Goal: Find specific page/section: Find specific page/section

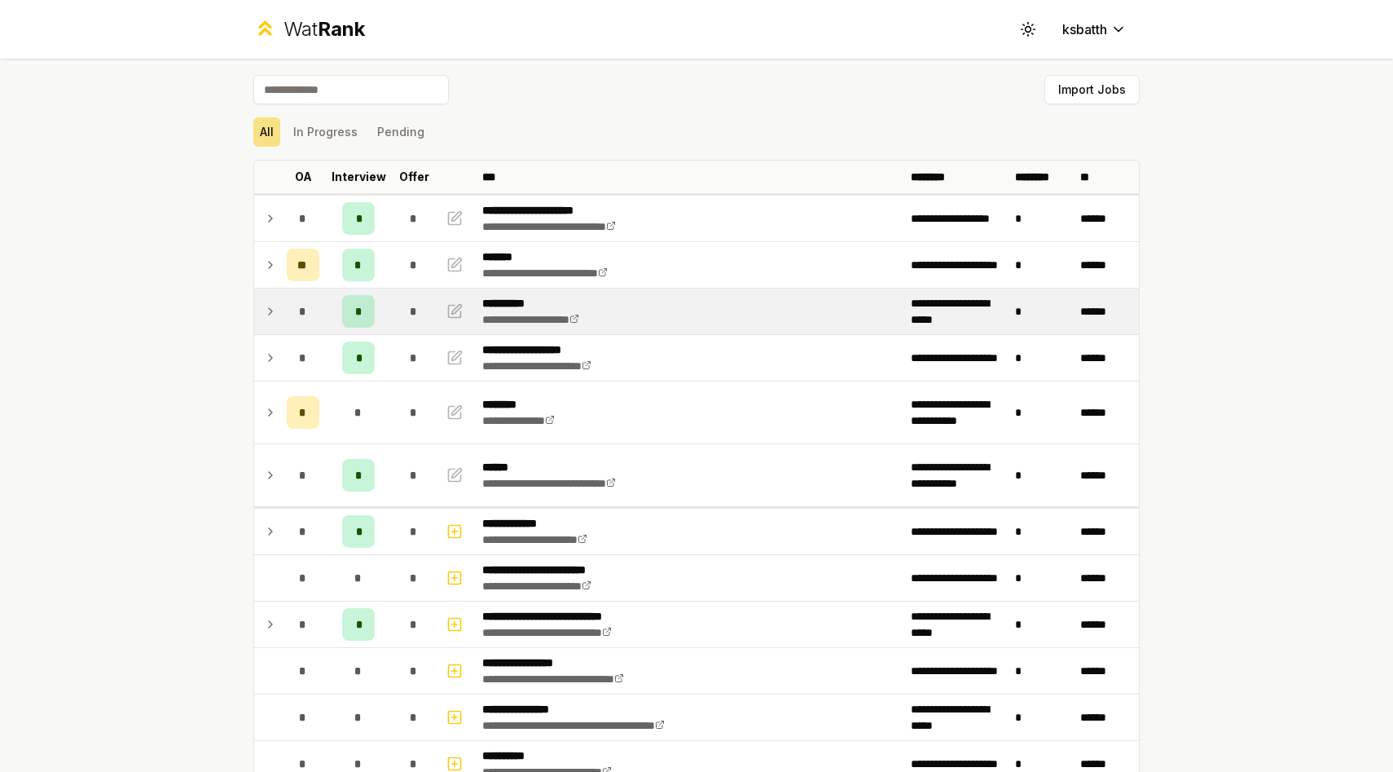
click at [279, 312] on td at bounding box center [267, 311] width 26 height 46
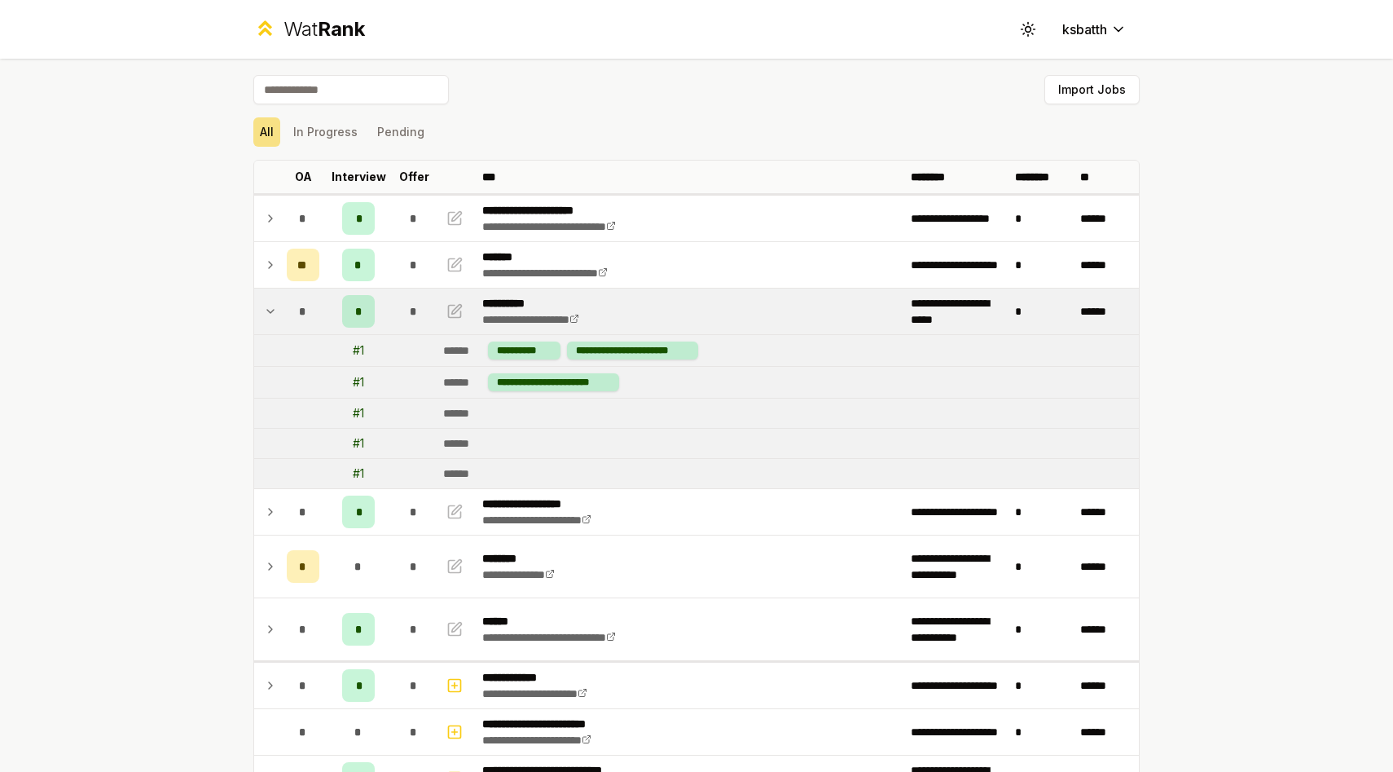
click at [279, 312] on td at bounding box center [267, 311] width 26 height 46
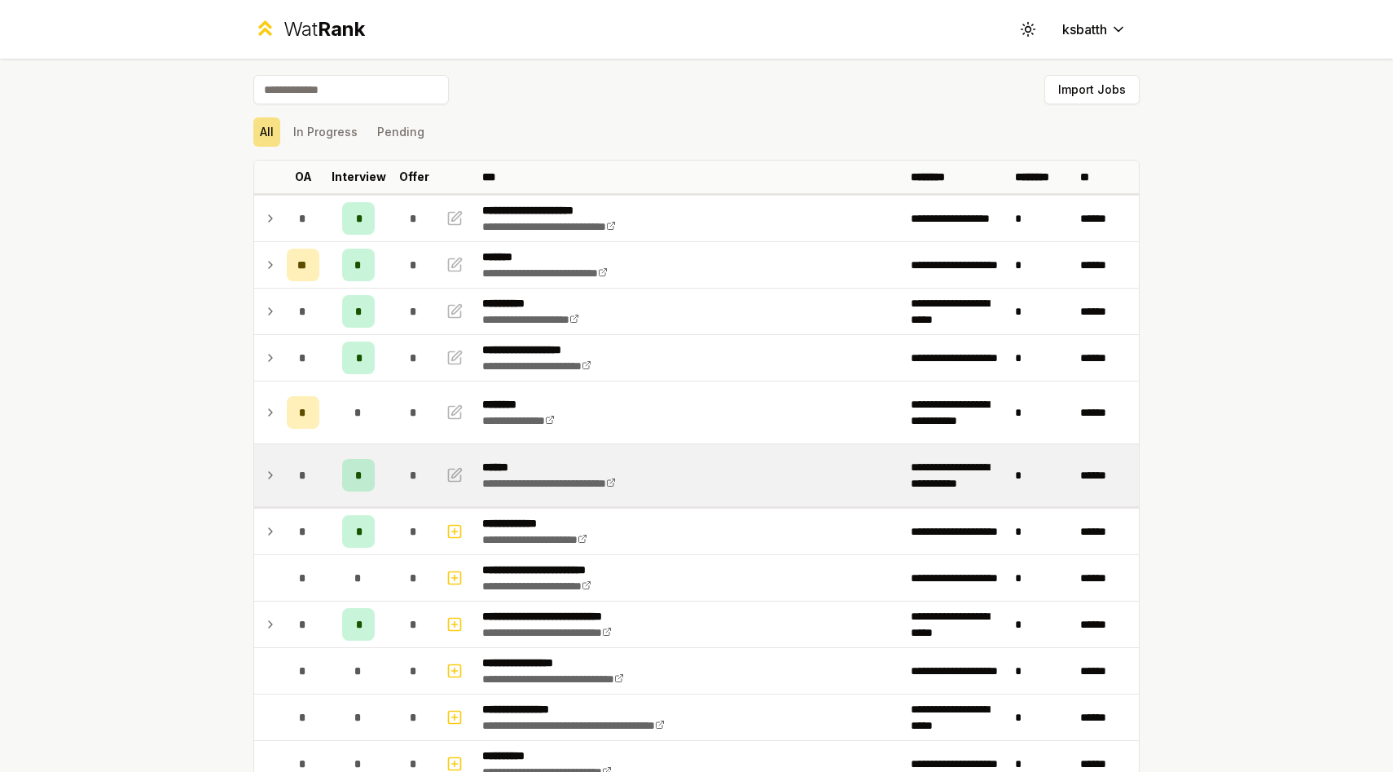
click at [277, 462] on td at bounding box center [267, 475] width 26 height 62
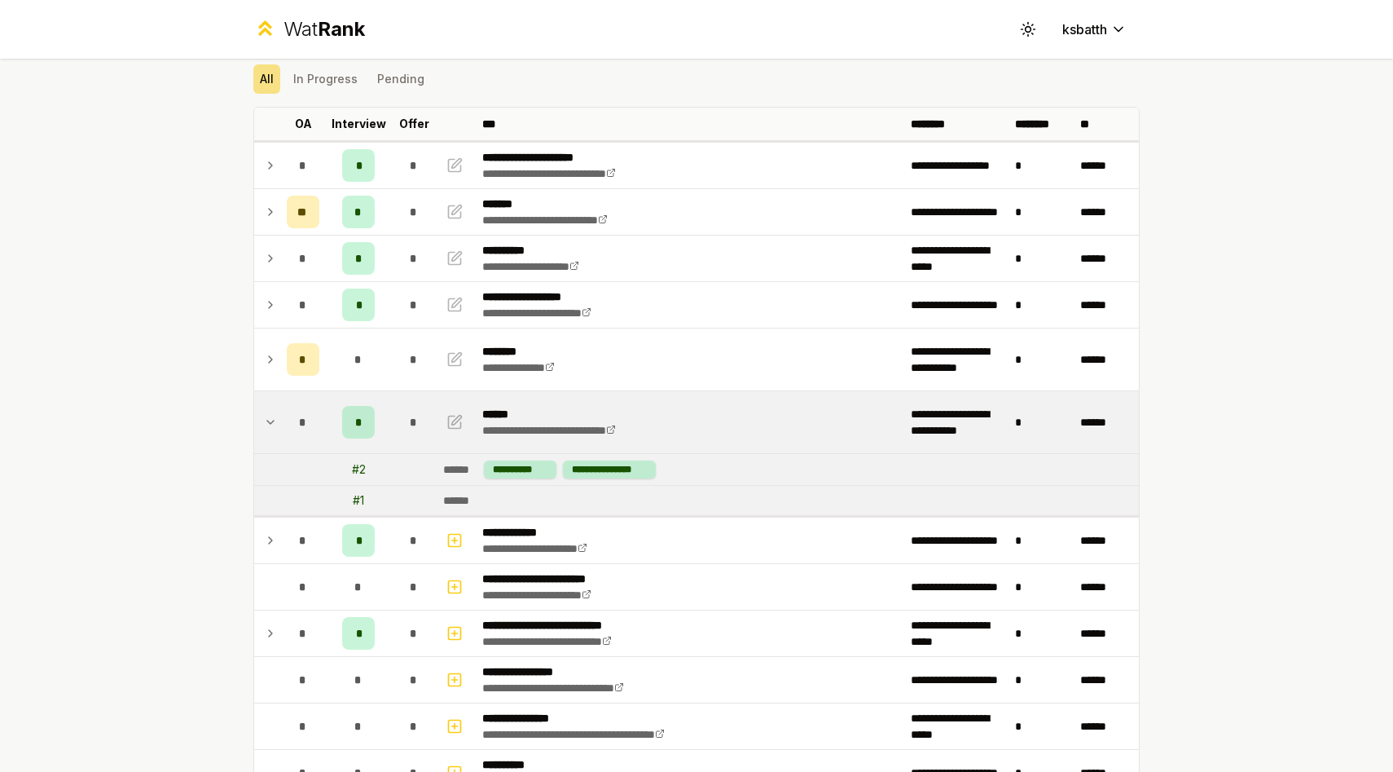
scroll to position [57, 0]
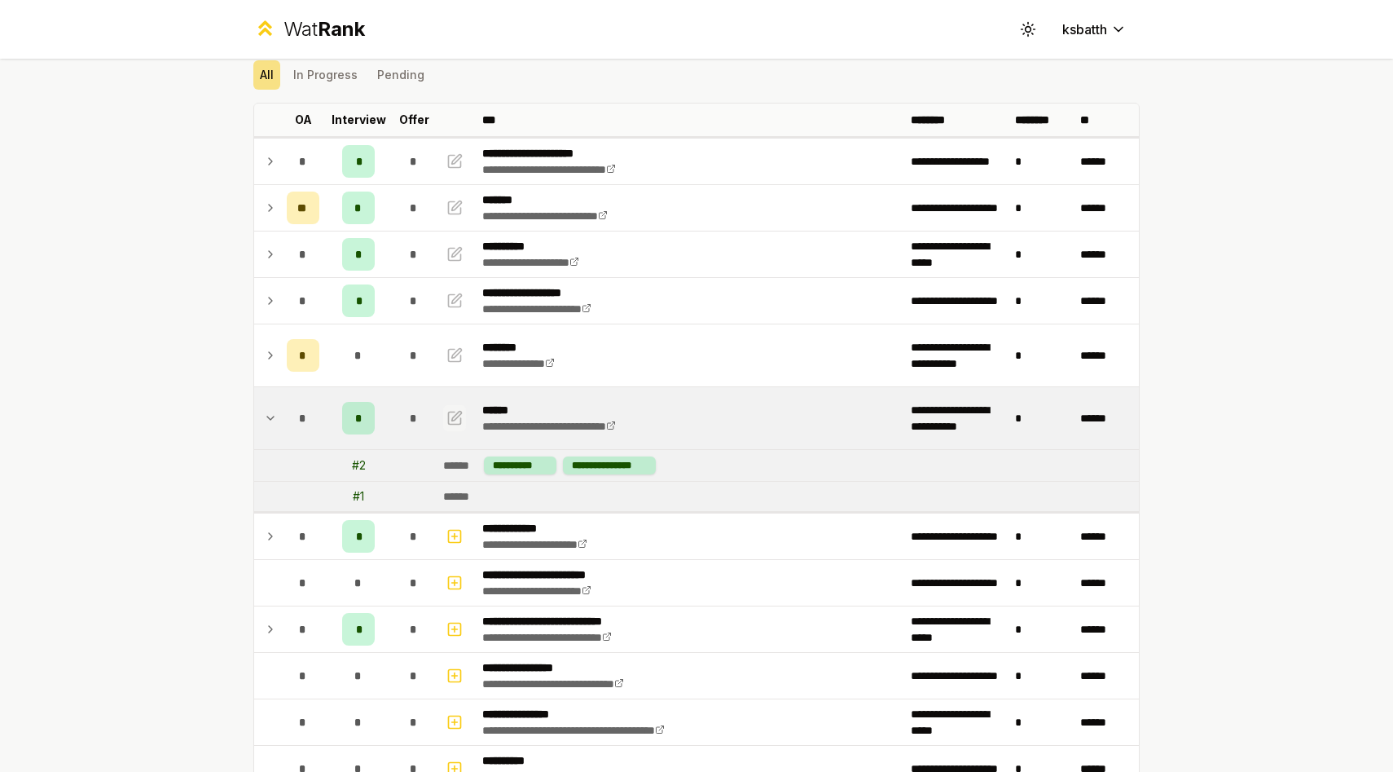
click at [451, 420] on icon "button" at bounding box center [455, 418] width 16 height 20
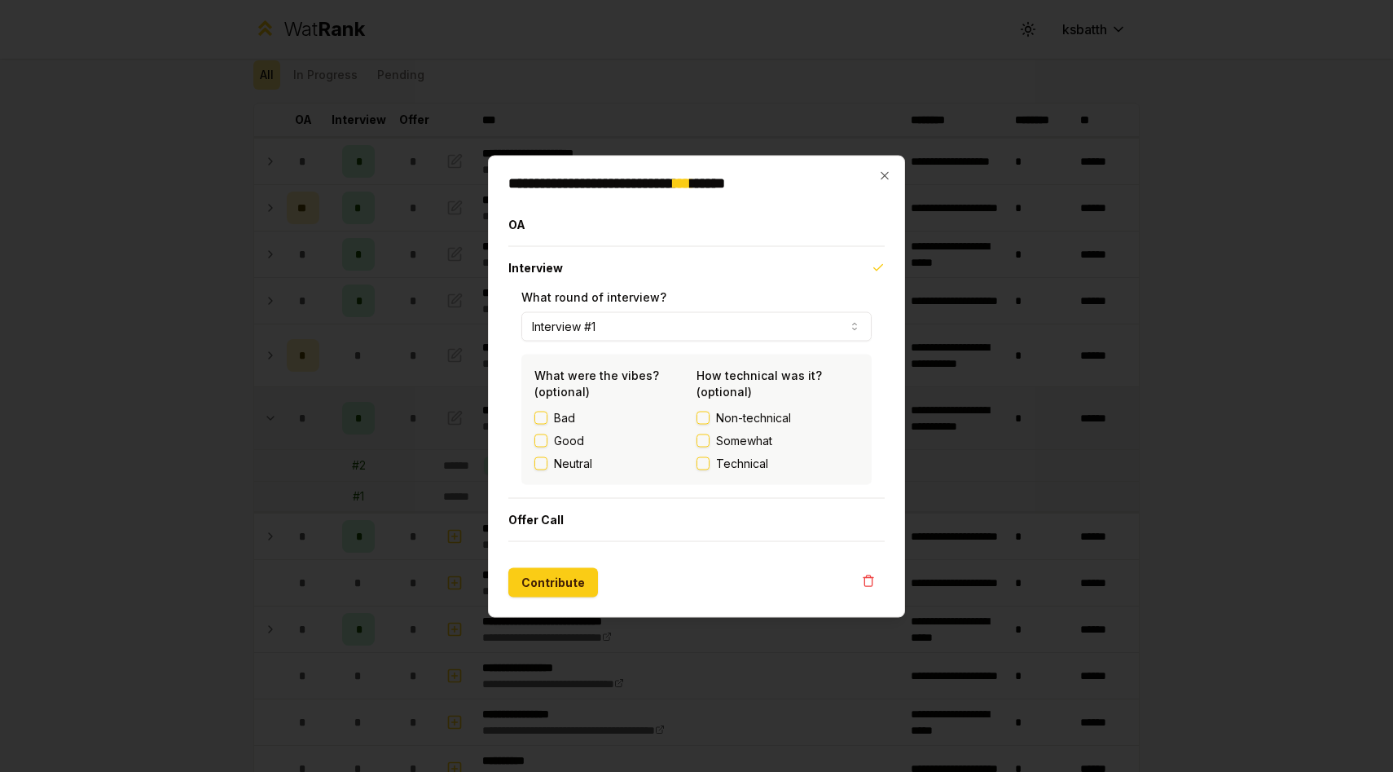
click at [635, 319] on button "Interview #1" at bounding box center [697, 325] width 350 height 29
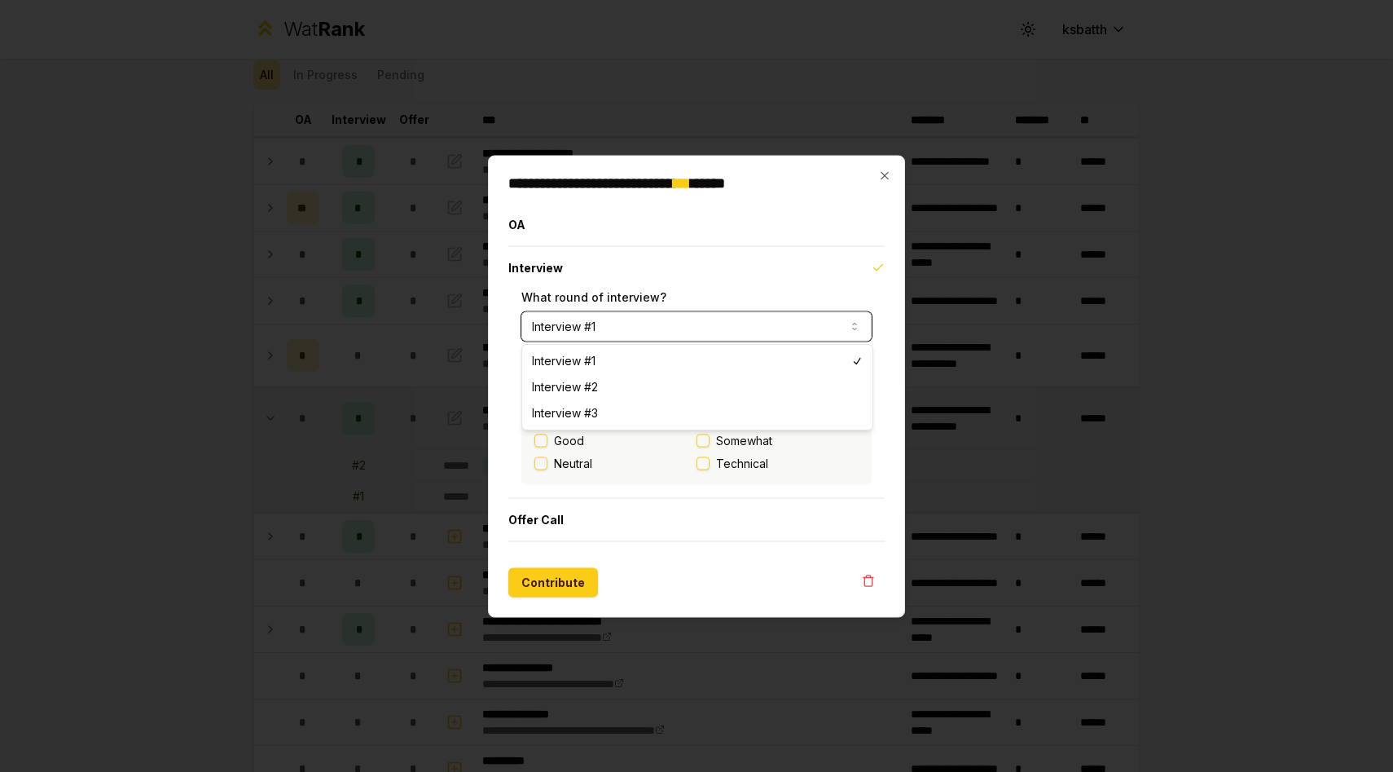
select select "*"
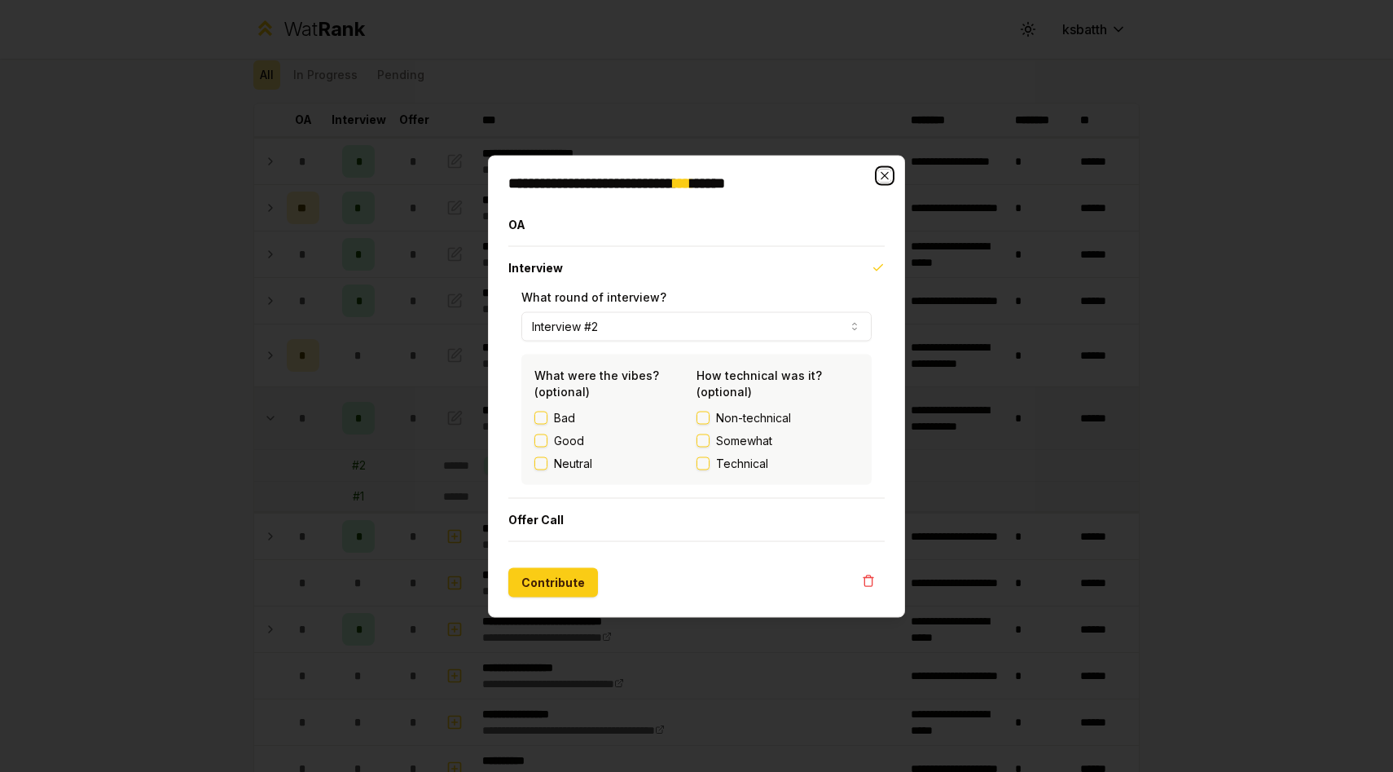
click at [887, 169] on icon "button" at bounding box center [884, 175] width 13 height 13
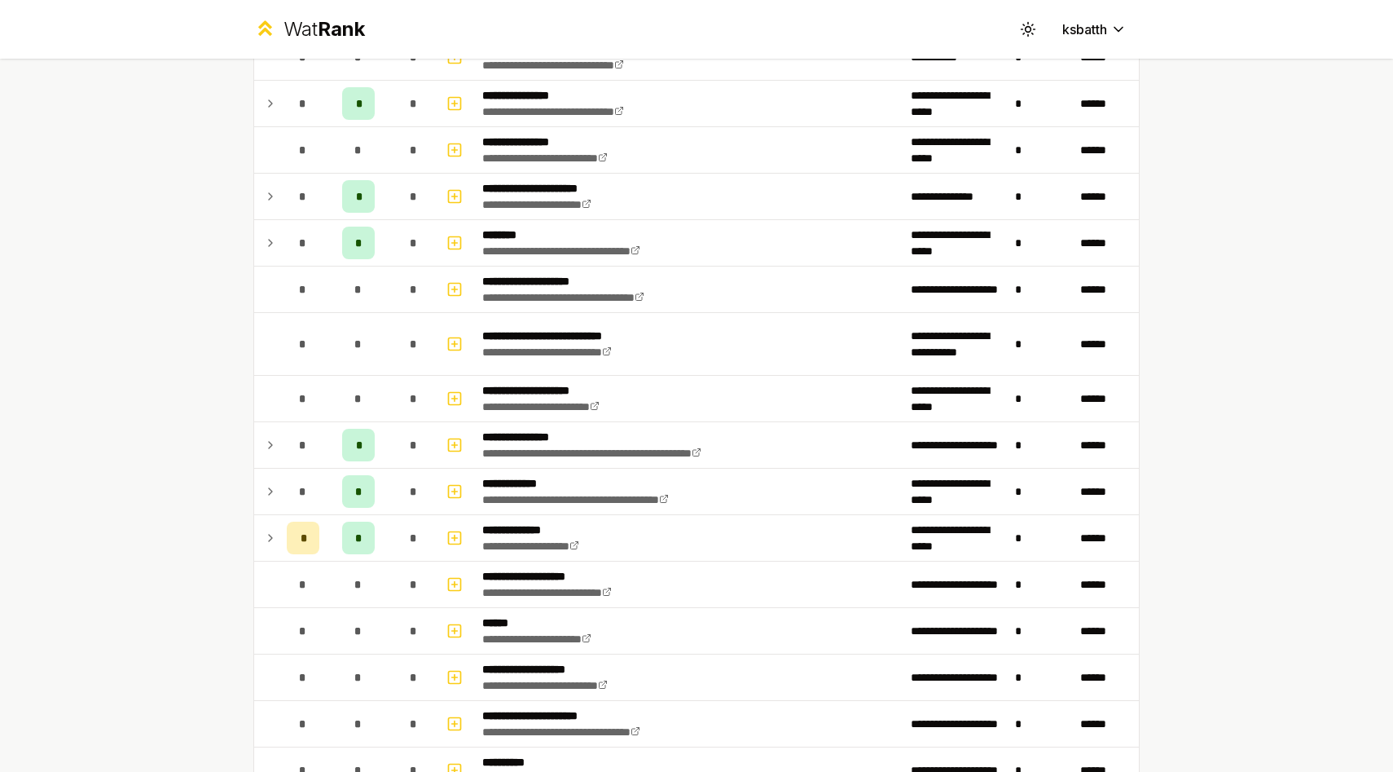
scroll to position [1049, 0]
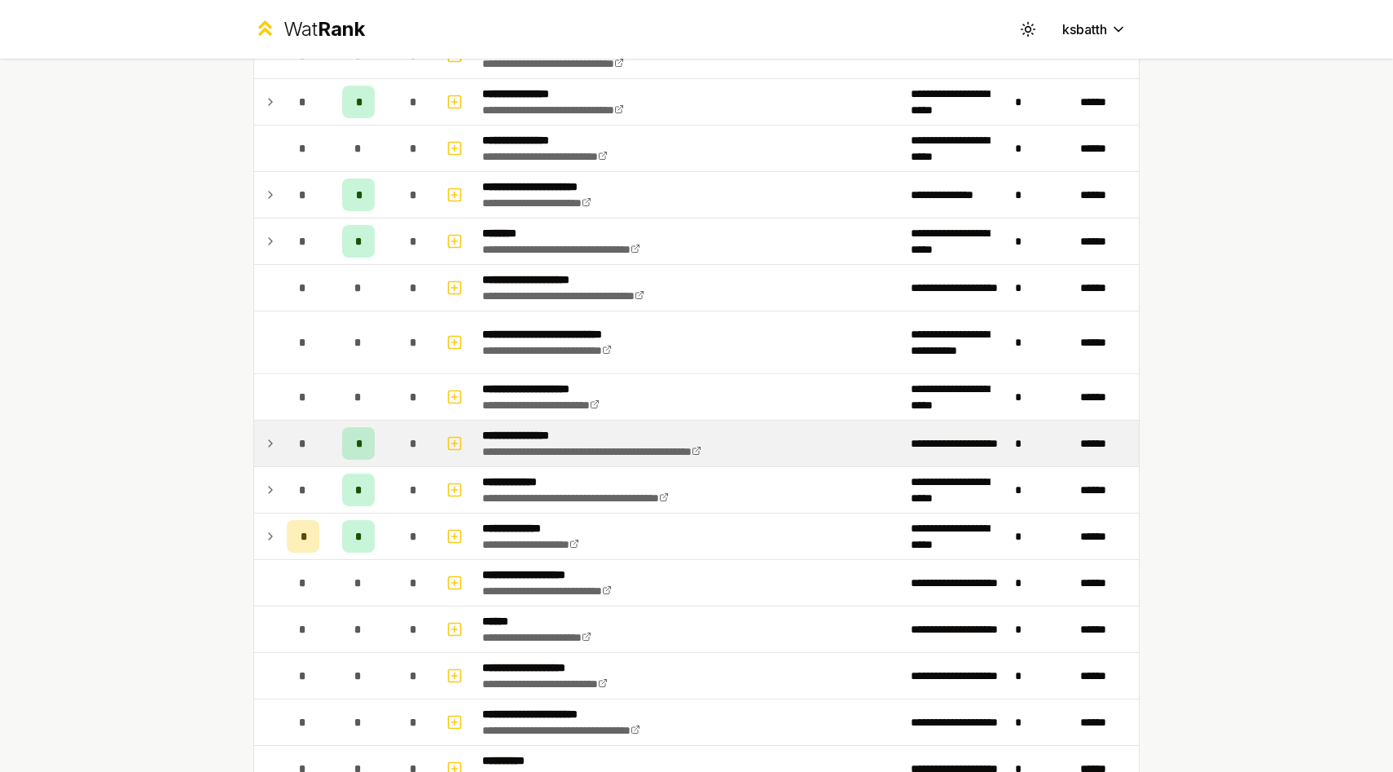
click at [266, 437] on icon at bounding box center [270, 444] width 13 height 20
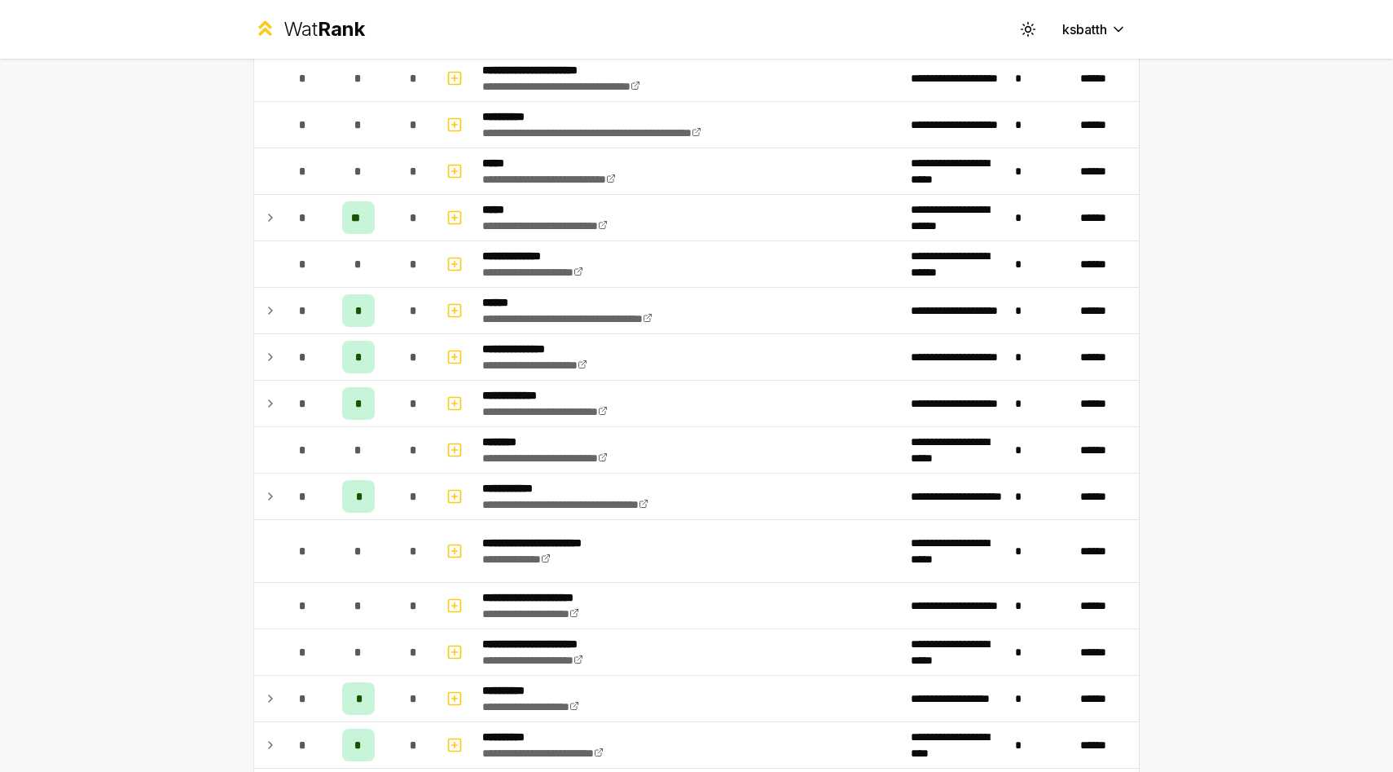
scroll to position [1923, 0]
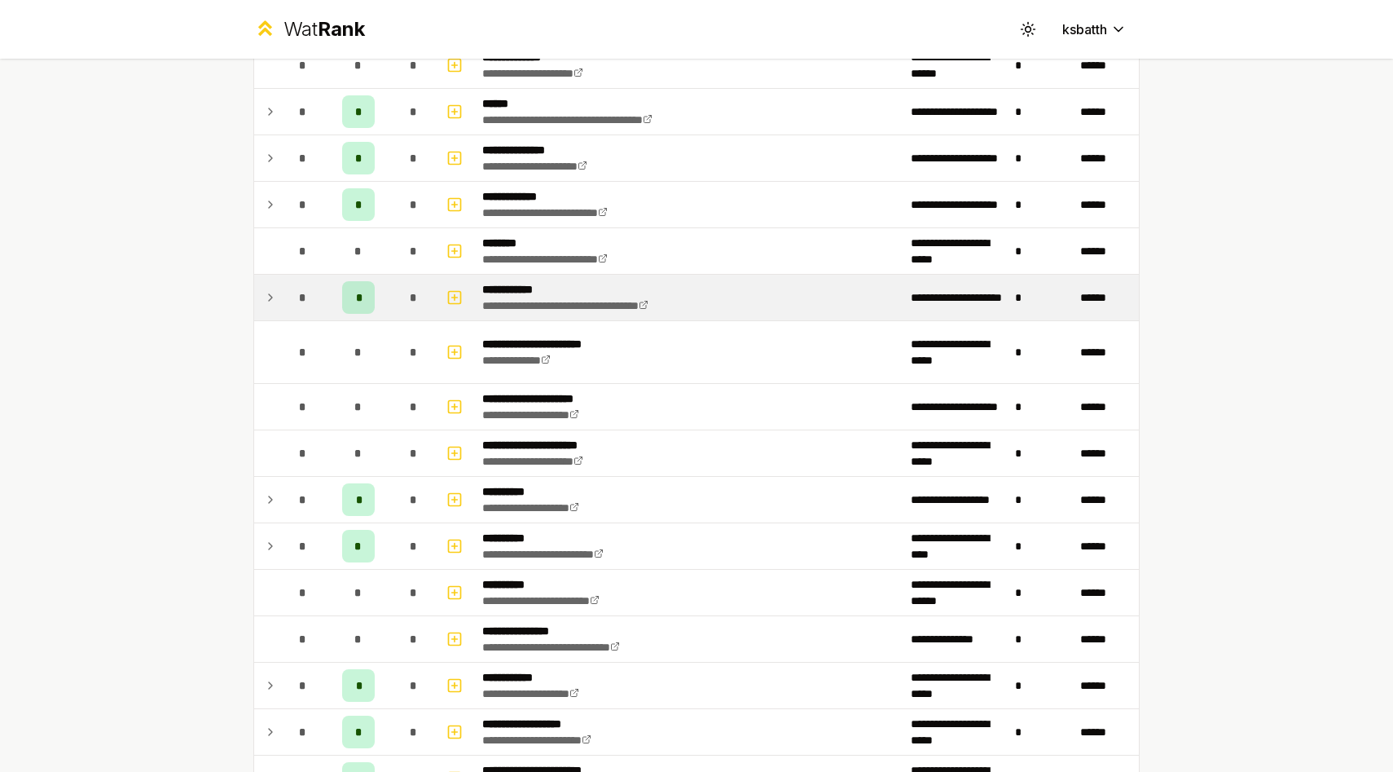
click at [281, 304] on td "*" at bounding box center [303, 298] width 46 height 46
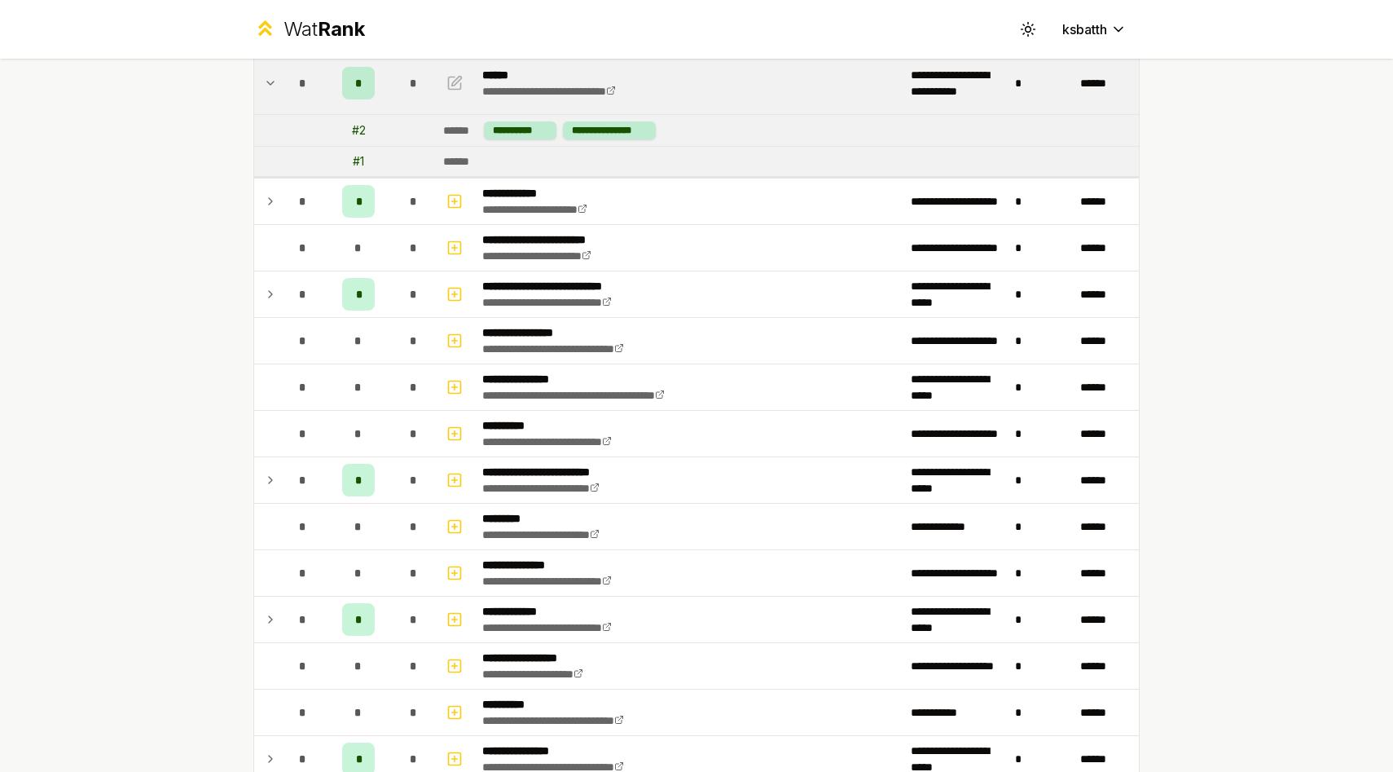
scroll to position [0, 0]
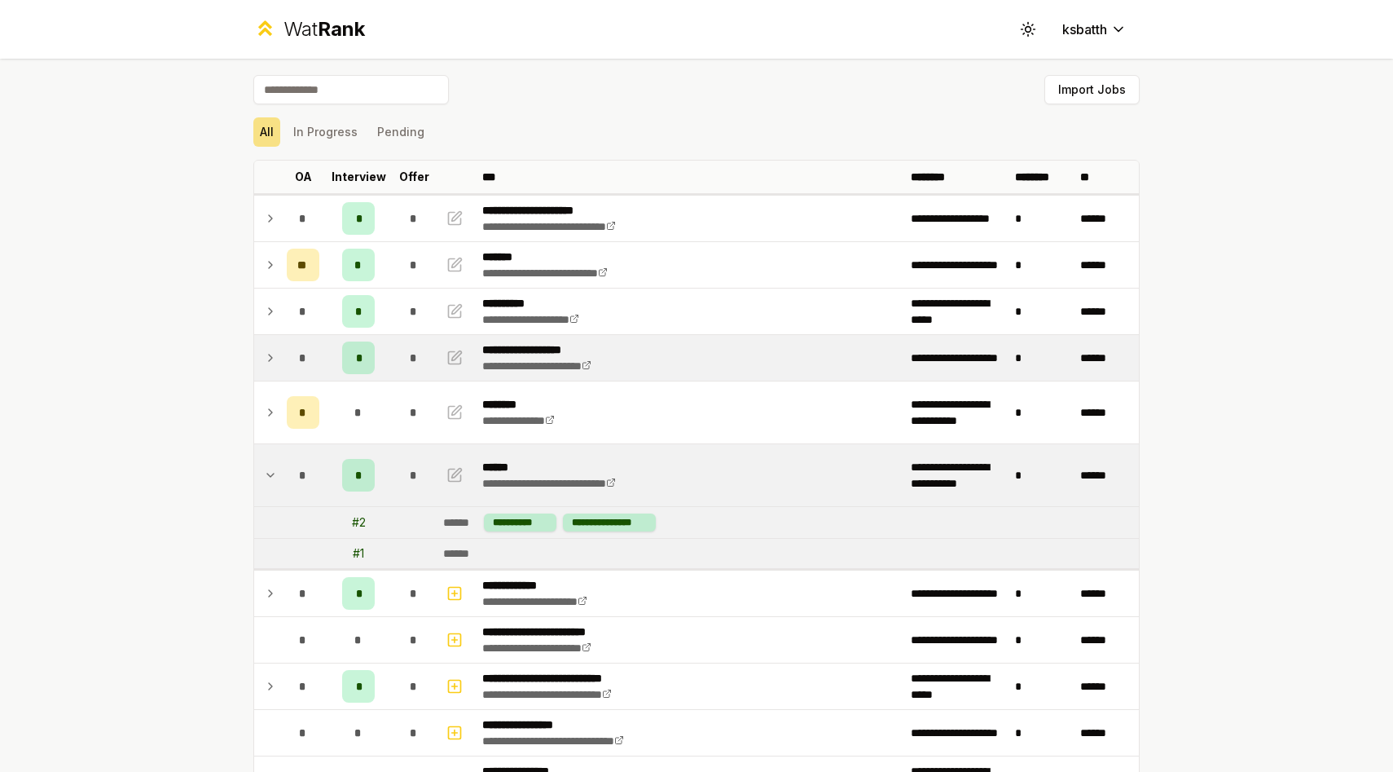
click at [271, 355] on icon at bounding box center [270, 358] width 13 height 20
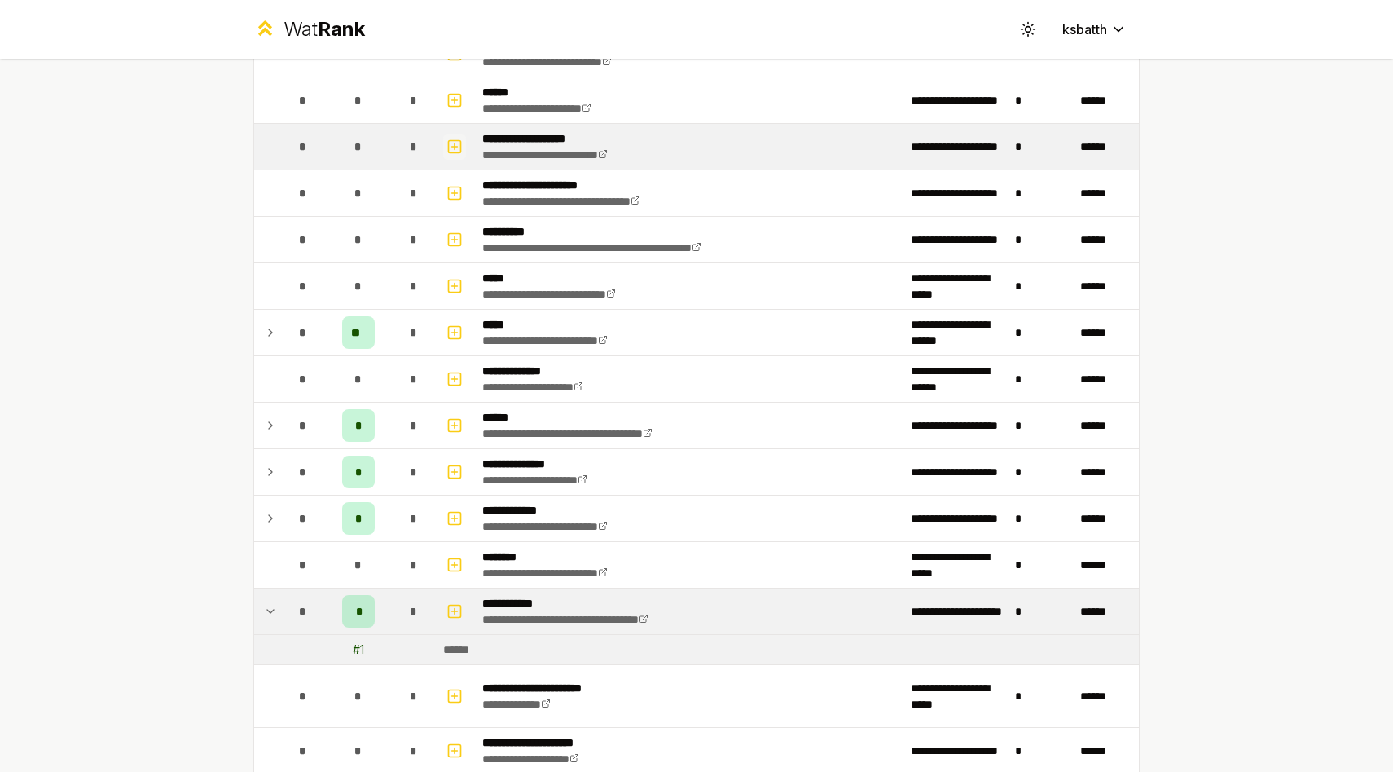
scroll to position [1636, 0]
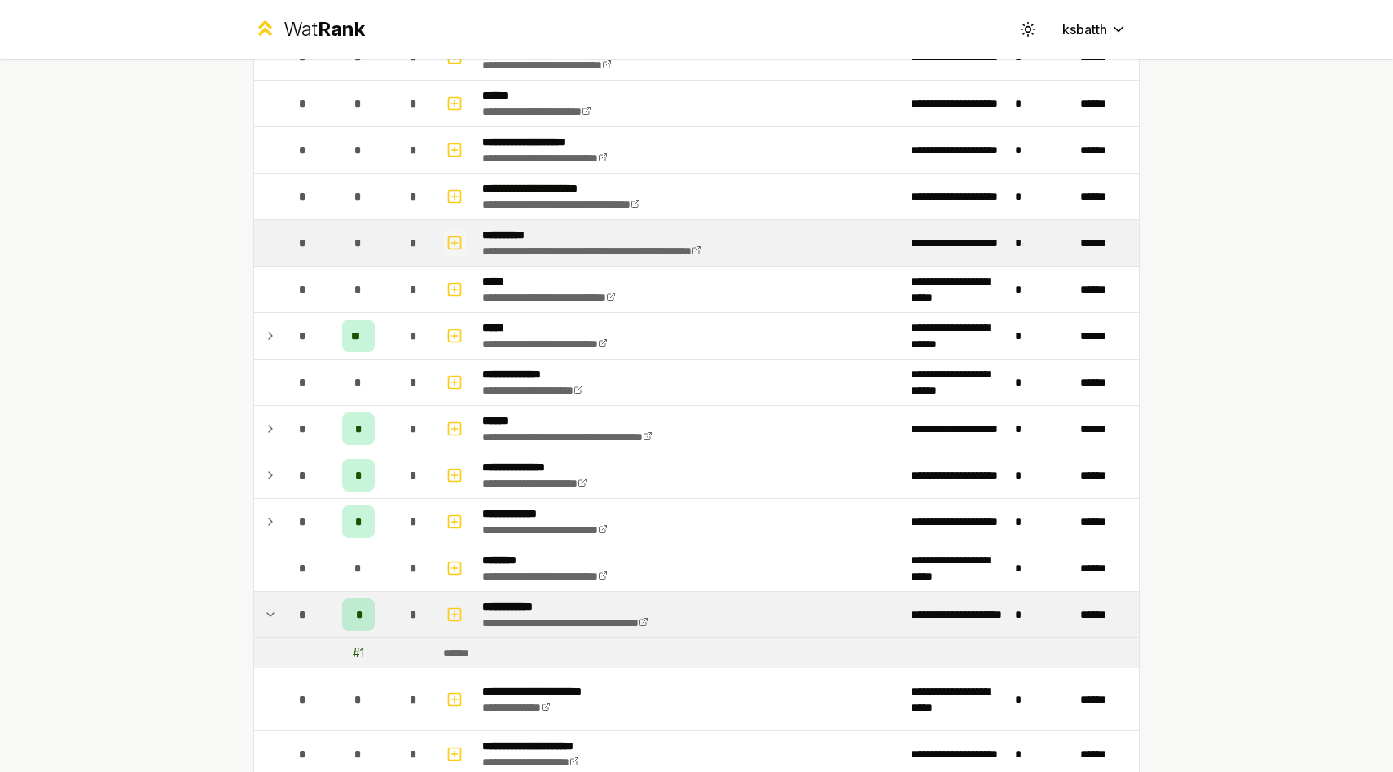
click at [459, 249] on icon "button" at bounding box center [455, 243] width 16 height 20
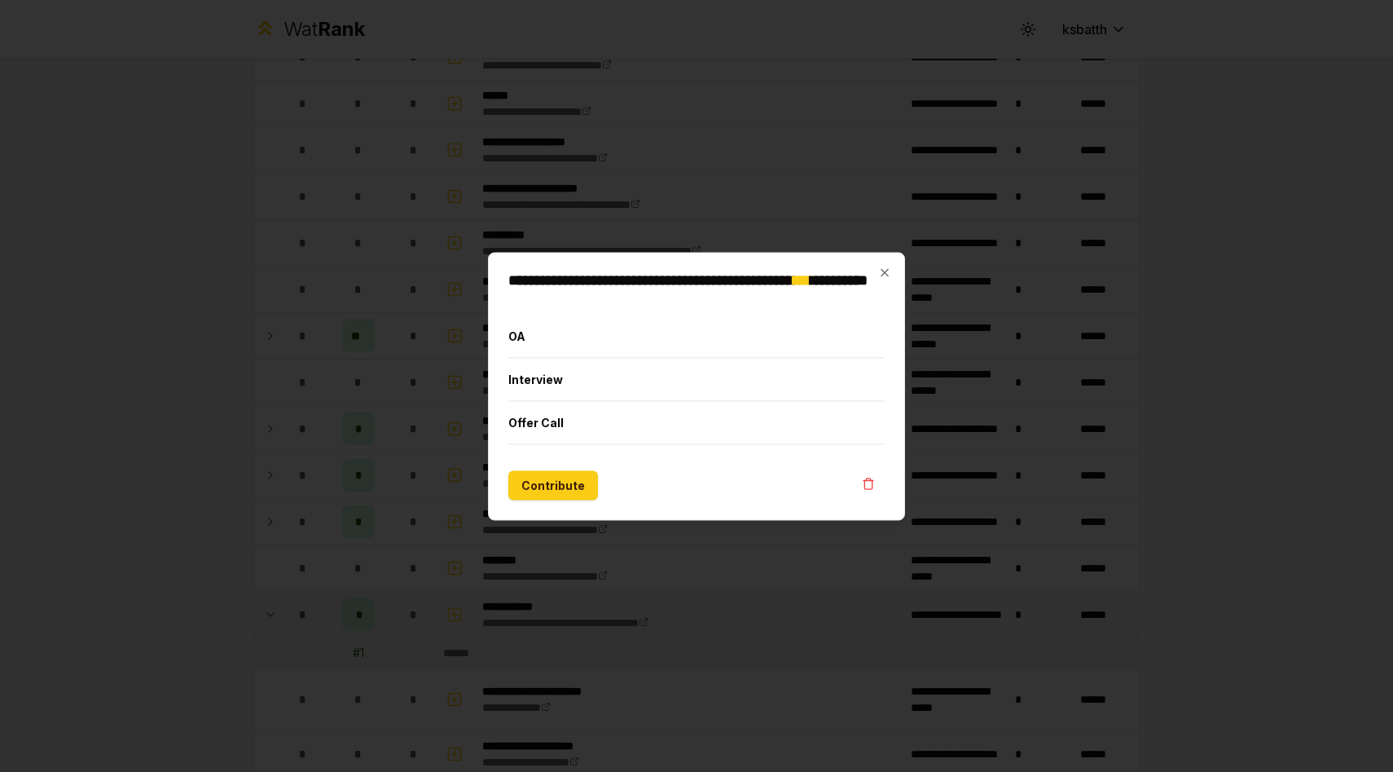
click at [891, 271] on div "**********" at bounding box center [696, 386] width 417 height 268
click at [886, 277] on icon "button" at bounding box center [884, 272] width 13 height 13
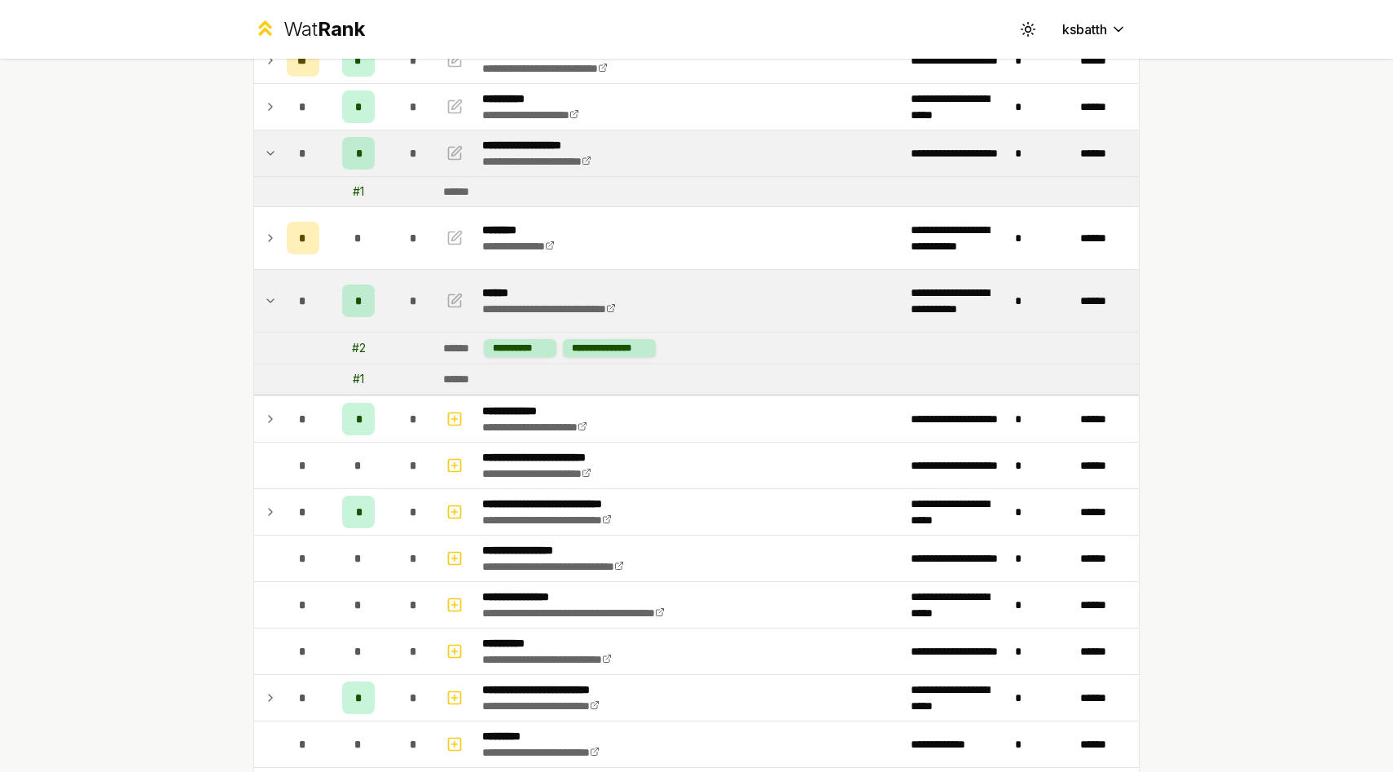
scroll to position [0, 0]
